Goal: Transaction & Acquisition: Purchase product/service

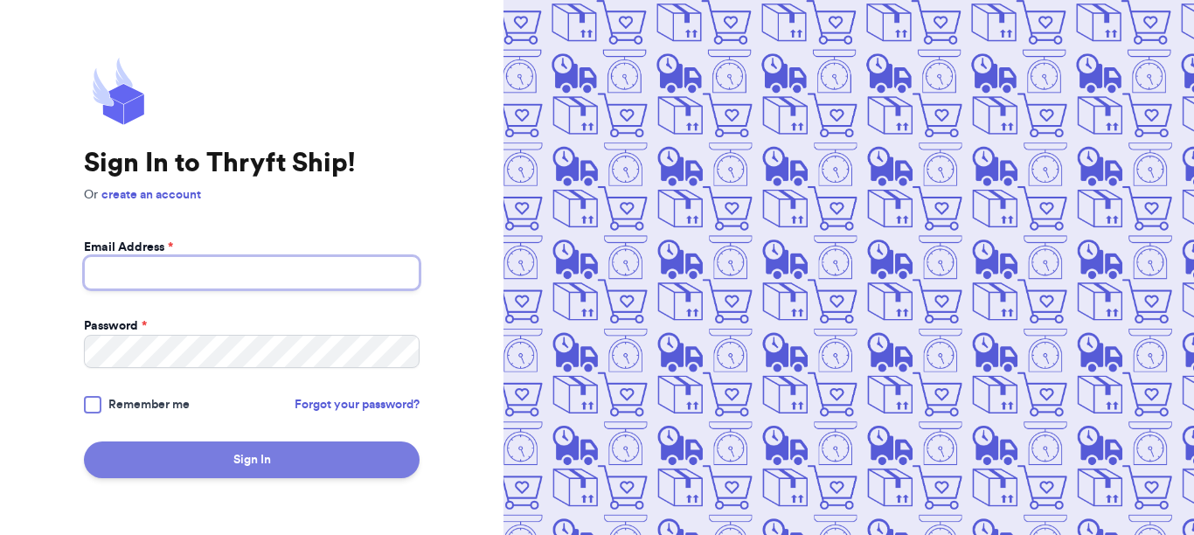
type input "[EMAIL_ADDRESS][DOMAIN_NAME]"
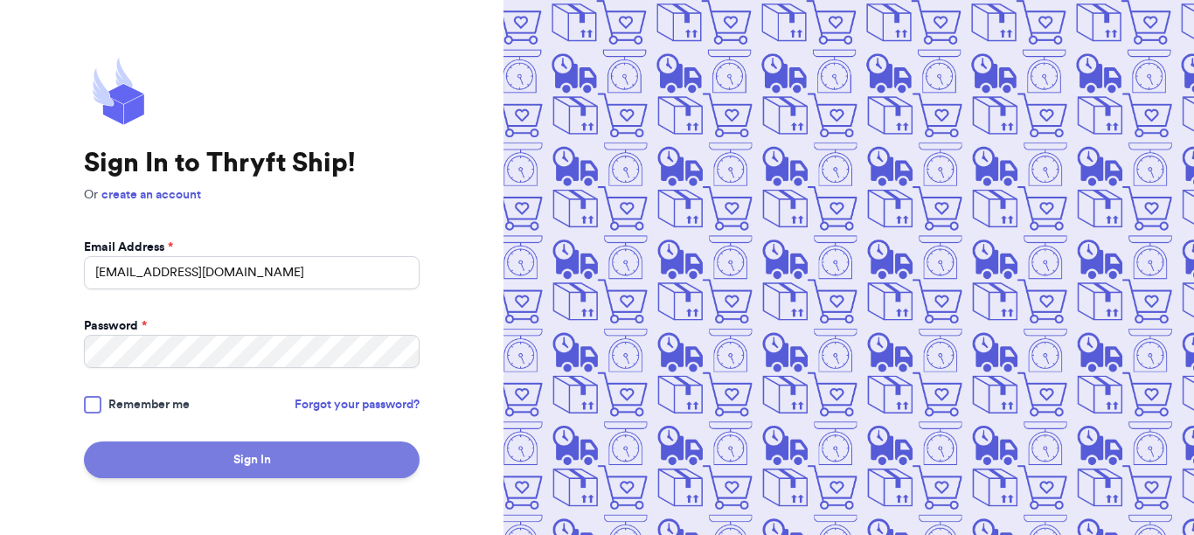
click at [227, 464] on button "Sign In" at bounding box center [252, 459] width 336 height 37
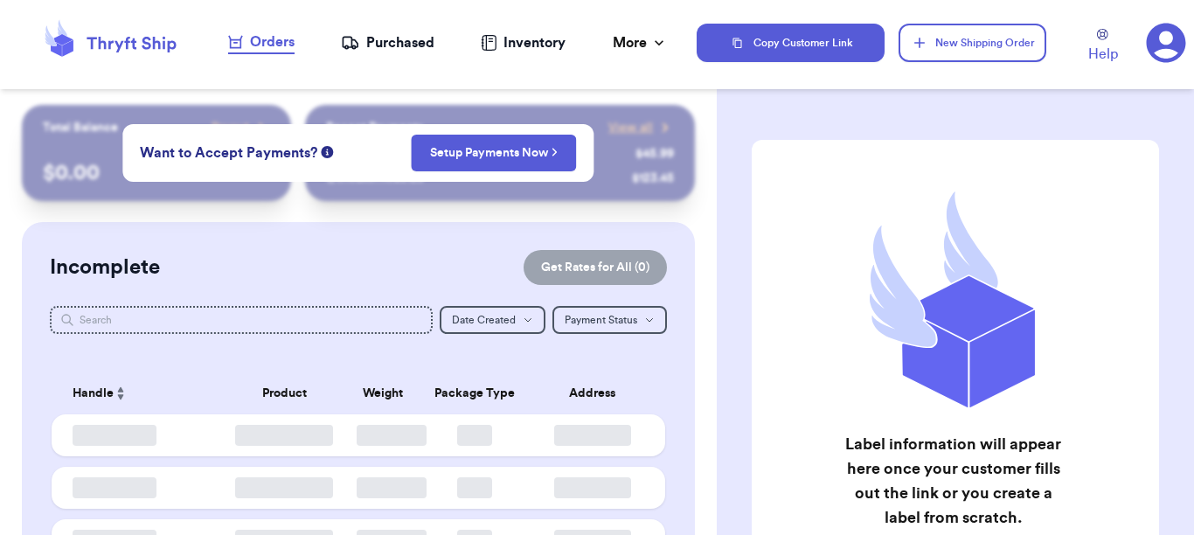
click at [446, 246] on div "Incomplete Get Rates for All ( 0 ) Get Rates for All ( 0 ) Date Created Date Cr…" at bounding box center [358, 416] width 673 height 388
checkbox input "false"
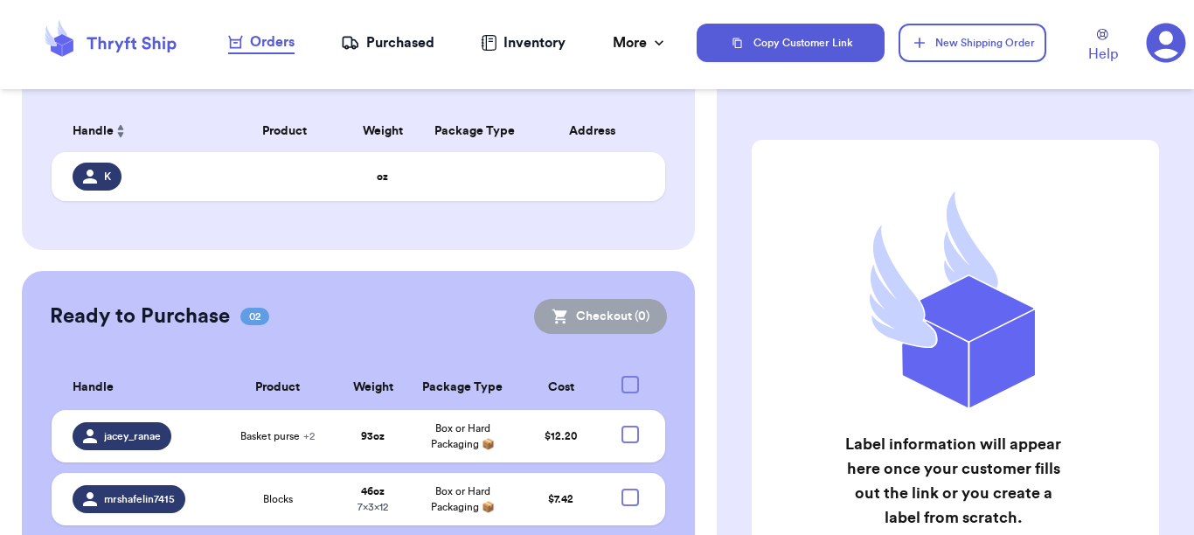
scroll to position [322, 0]
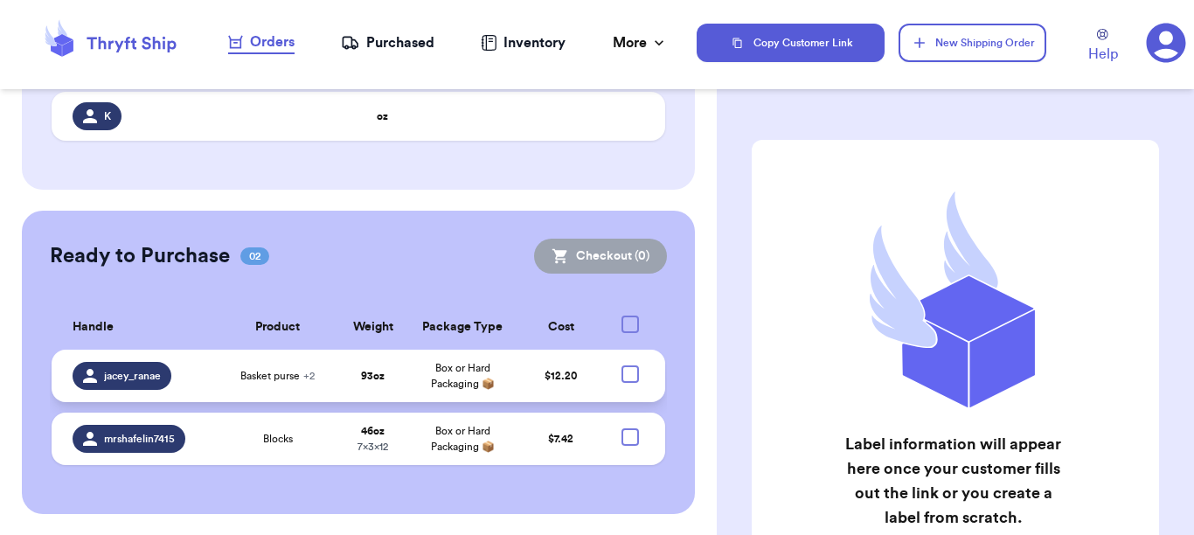
click at [375, 378] on strong "93 oz" at bounding box center [373, 376] width 24 height 10
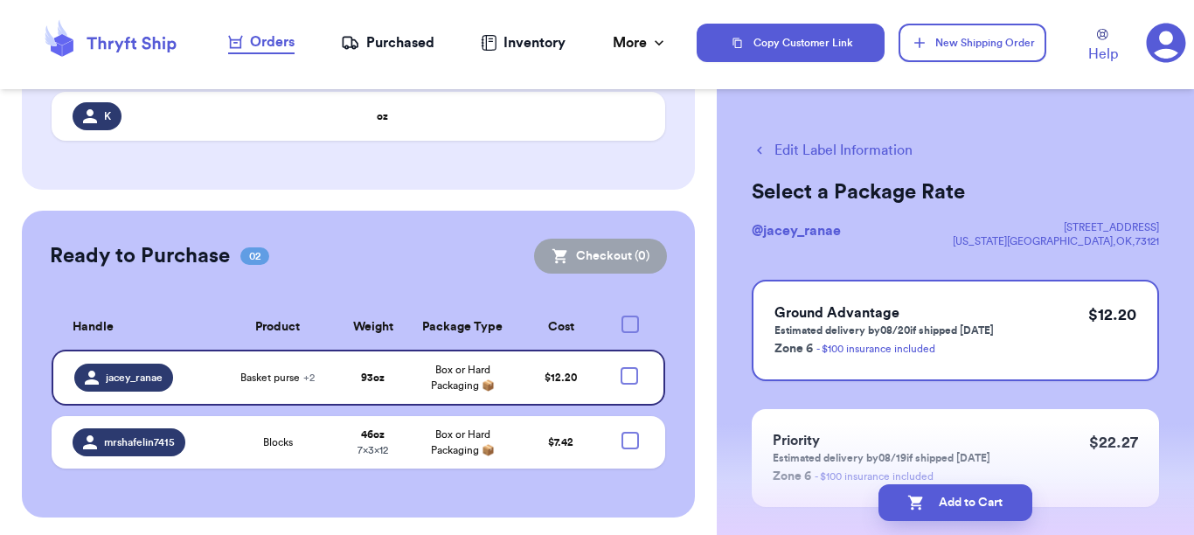
click at [846, 149] on button "Edit Label Information" at bounding box center [832, 150] width 161 height 21
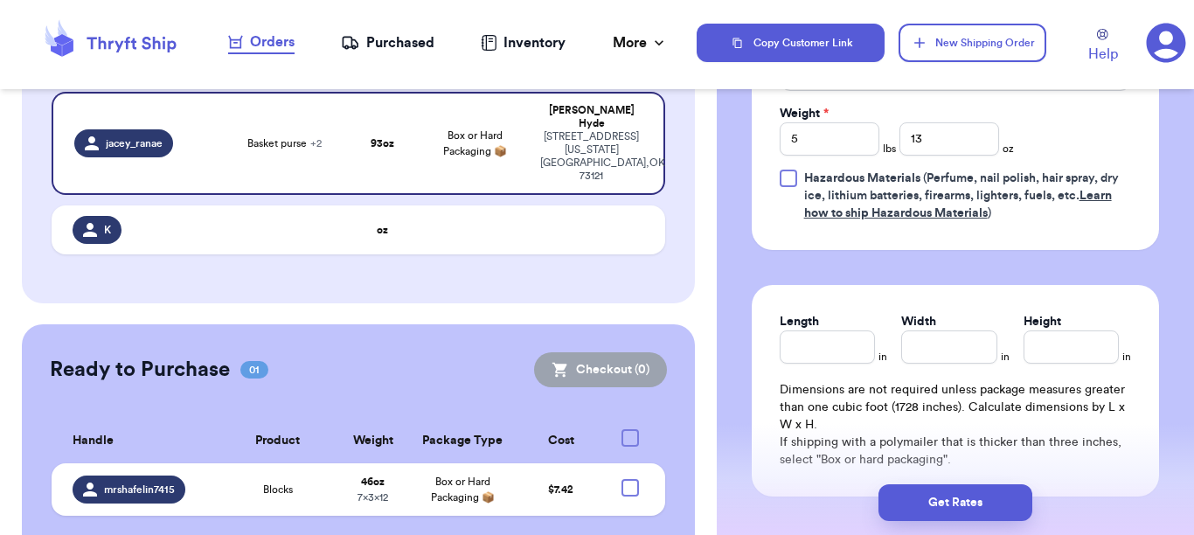
scroll to position [853, 0]
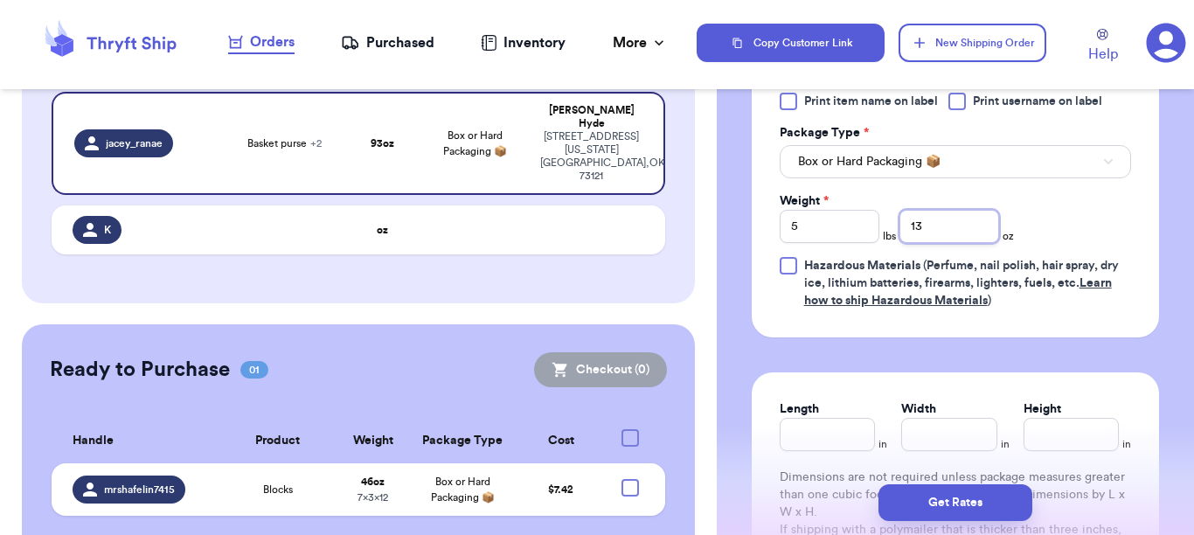
click at [954, 223] on input "13" at bounding box center [949, 226] width 100 height 33
type input "13.3"
click at [822, 442] on input "Length" at bounding box center [827, 434] width 95 height 33
type input "19"
click at [922, 440] on input "Width *" at bounding box center [948, 434] width 95 height 33
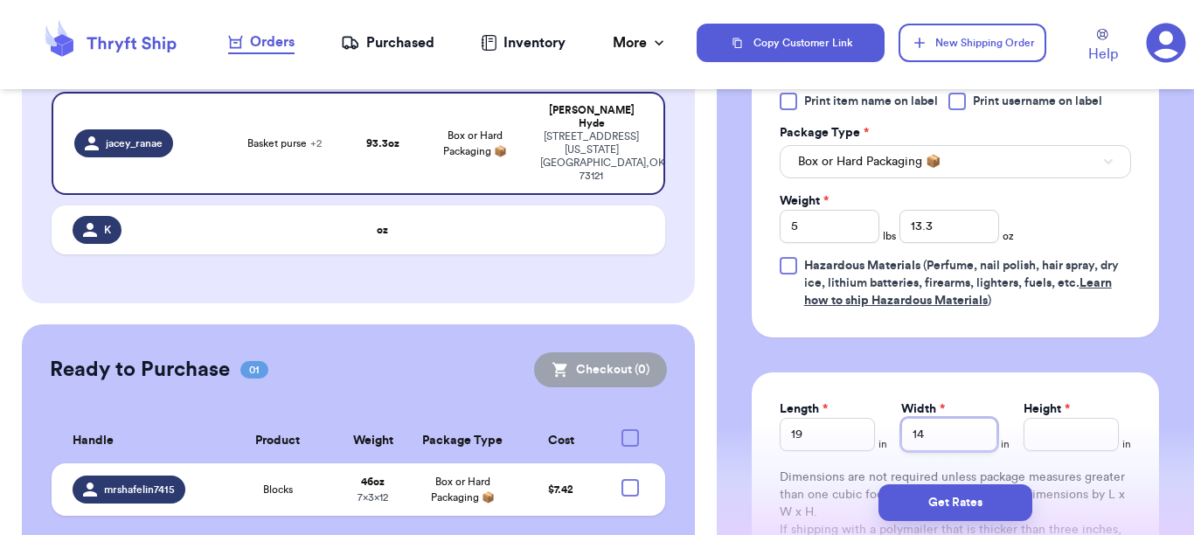
type input "14"
click at [1070, 433] on input "Height *" at bounding box center [1070, 434] width 95 height 33
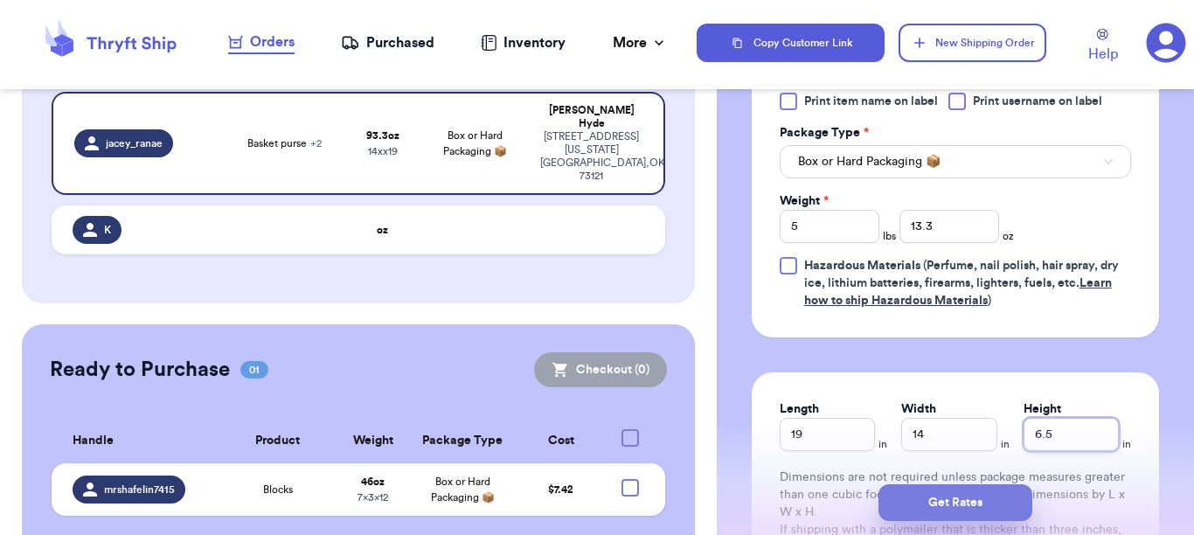
type input "6.5"
click at [986, 489] on button "Get Rates" at bounding box center [955, 502] width 154 height 37
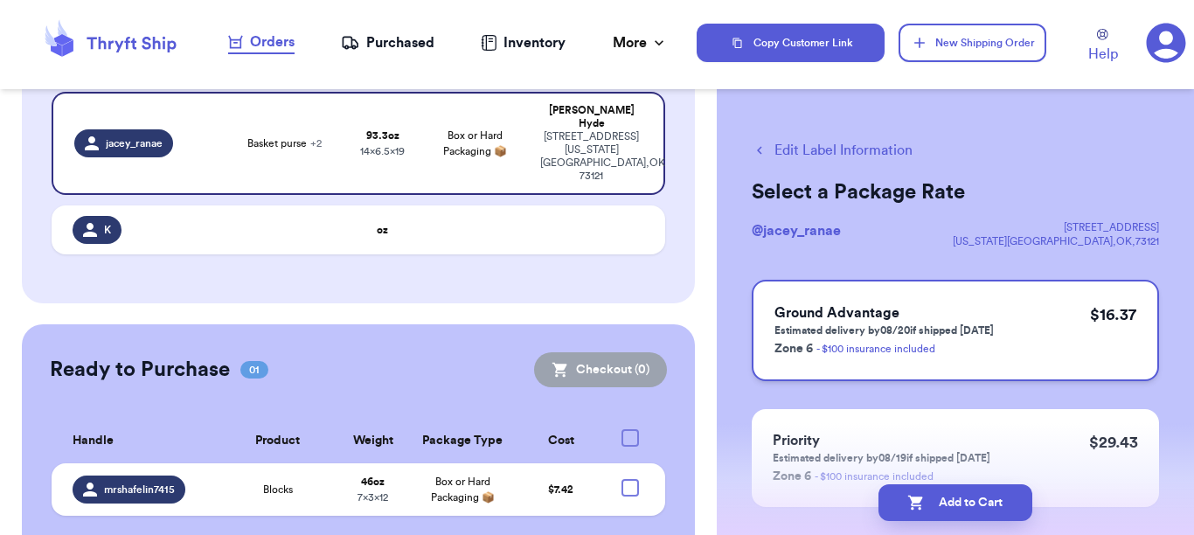
click at [911, 322] on h3 "Ground Advantage" at bounding box center [883, 312] width 219 height 21
click at [908, 505] on icon "button" at bounding box center [915, 502] width 17 height 17
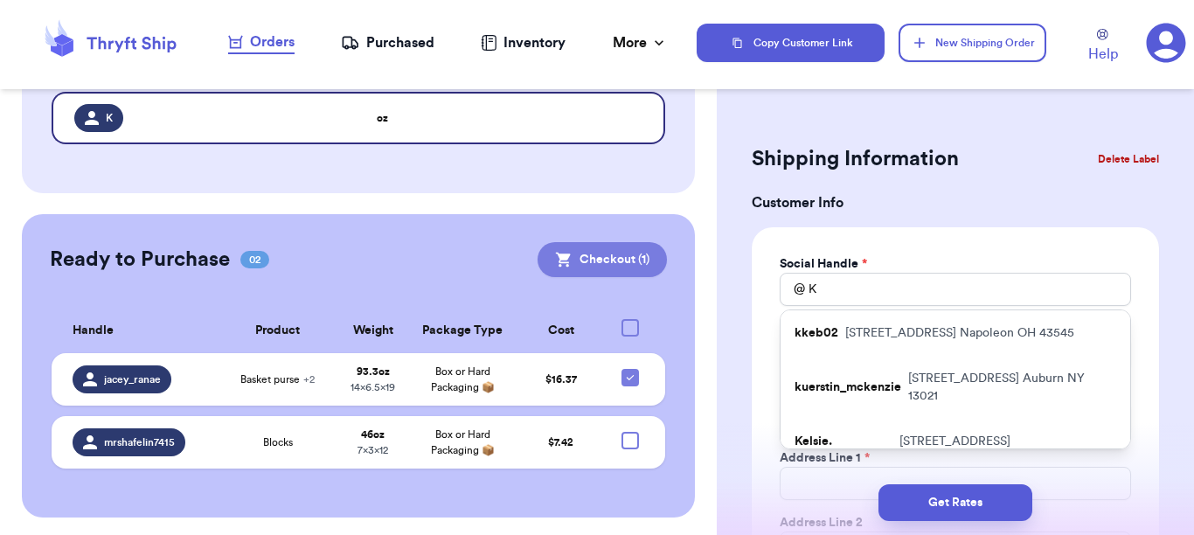
click at [558, 255] on button "Checkout ( 1 )" at bounding box center [601, 259] width 129 height 35
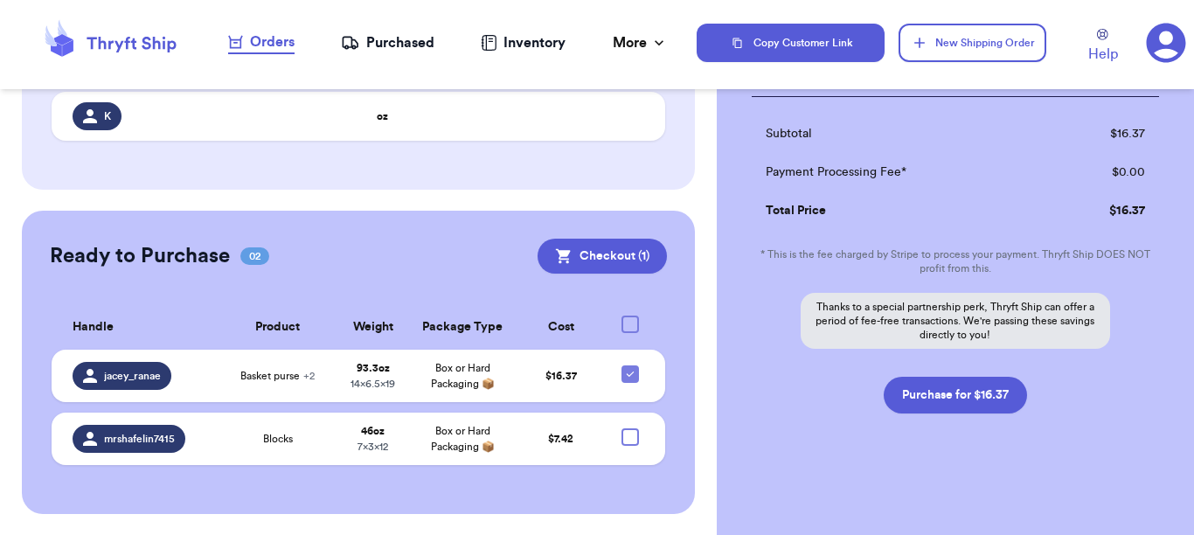
scroll to position [264, 0]
click at [921, 386] on button "Purchase for $16.37" at bounding box center [955, 394] width 143 height 37
checkbox input "false"
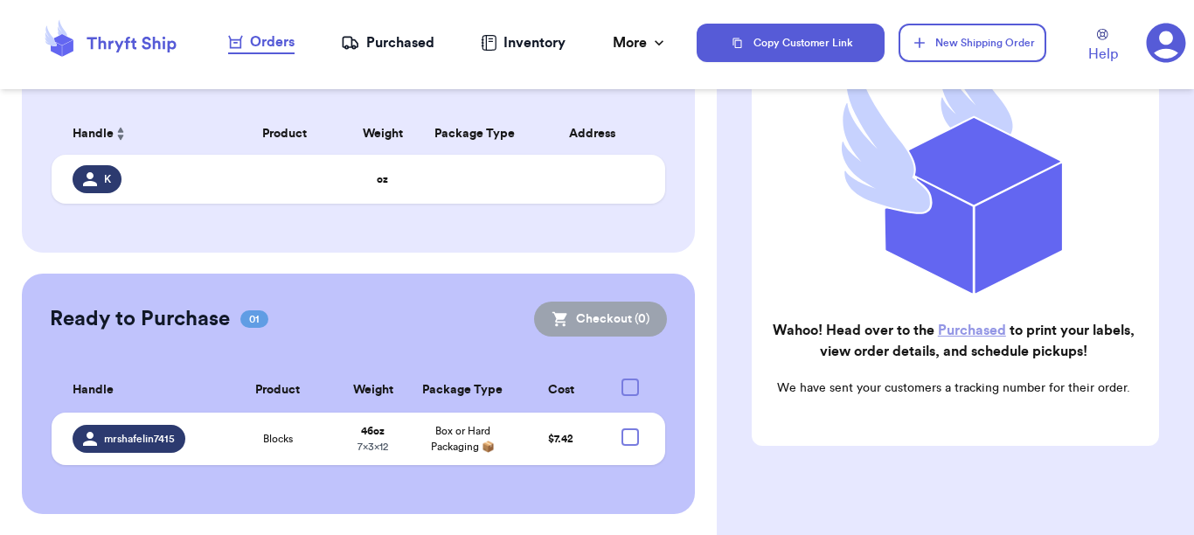
scroll to position [260, 0]
click at [406, 48] on div "Purchased" at bounding box center [388, 42] width 94 height 21
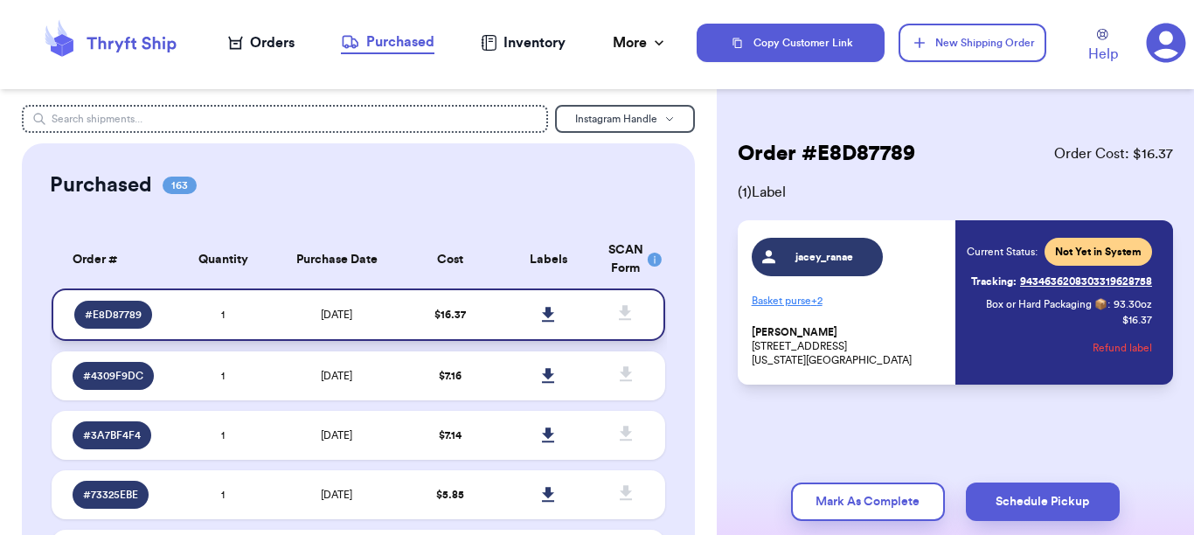
click at [542, 308] on icon at bounding box center [548, 314] width 12 height 15
